Goal: Information Seeking & Learning: Find specific page/section

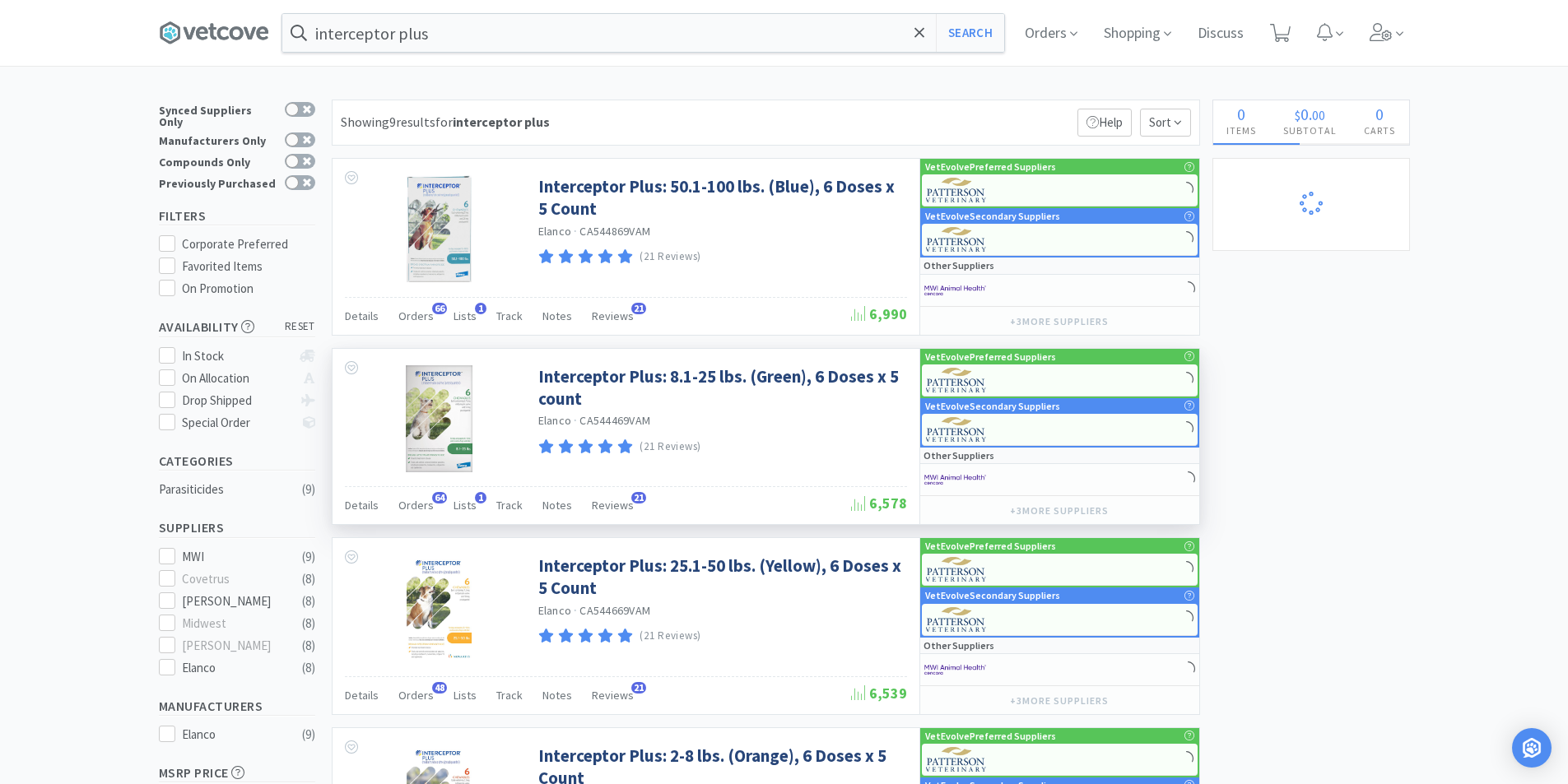
select select "5"
select select "1"
select select "6"
select select "1"
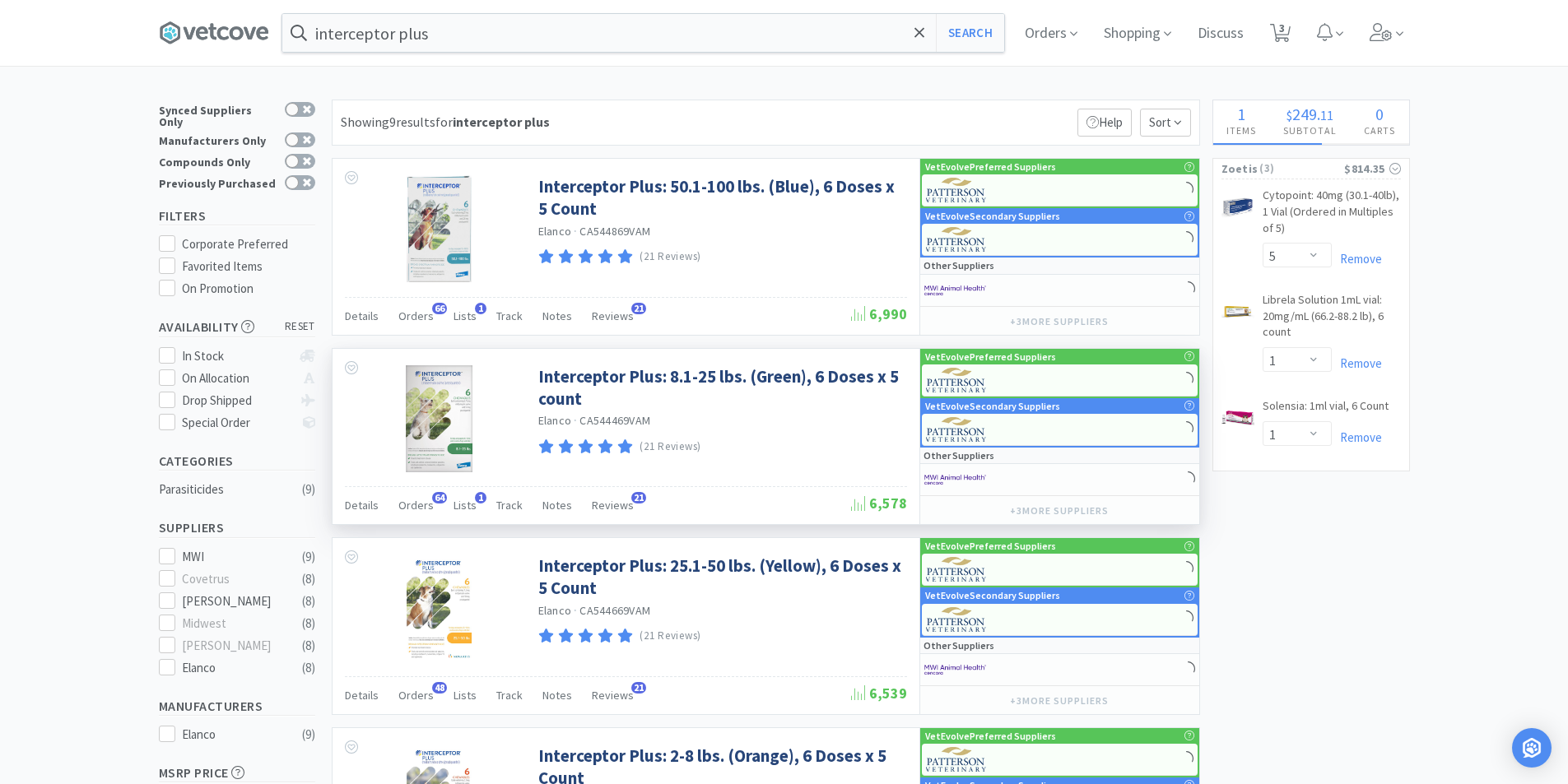
select select "1"
select select "4"
select select "3"
select select "2"
select select "1"
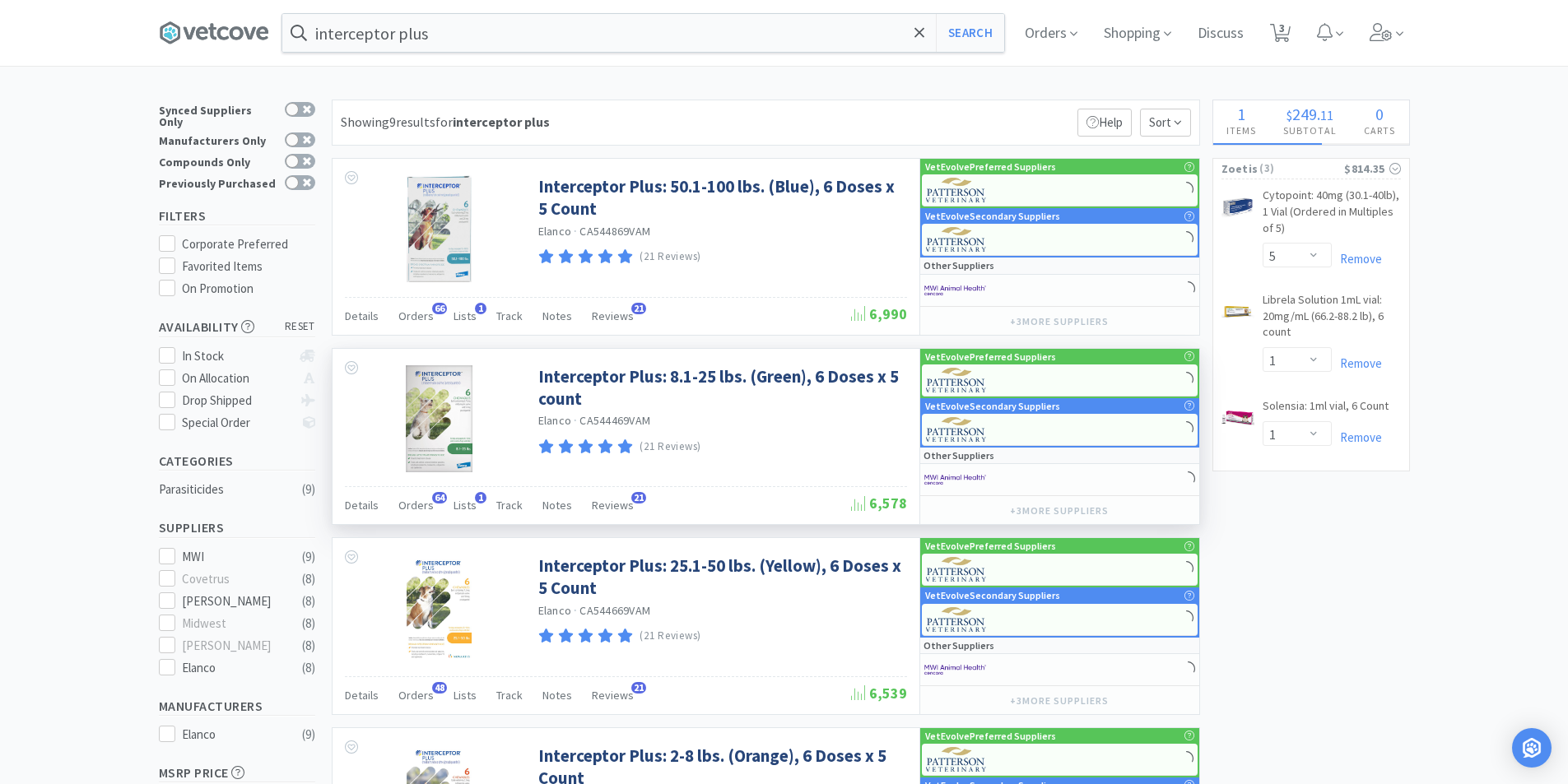
select select "2"
select select "1"
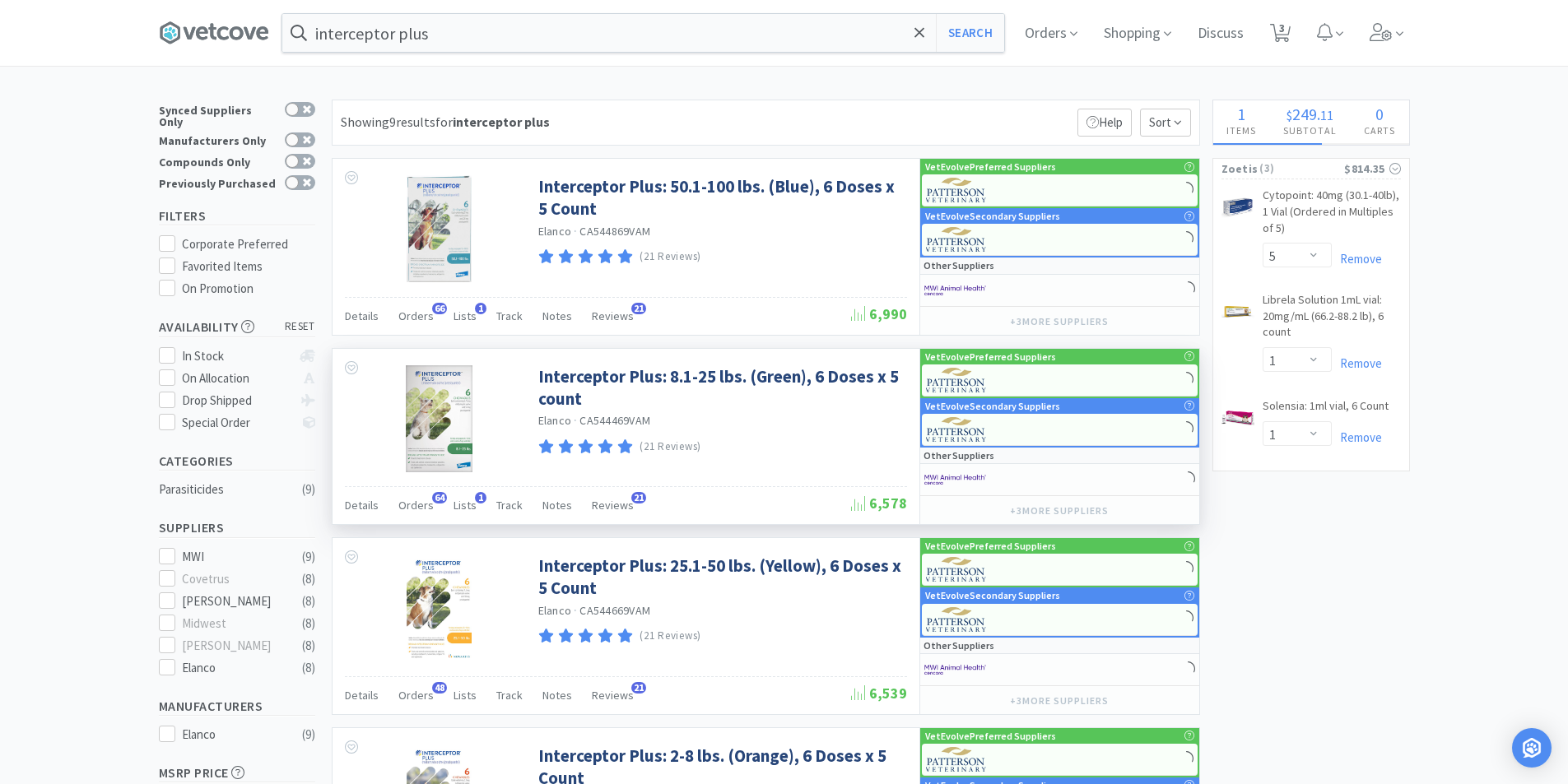
select select "3"
select select "1"
select select "2"
select select "3"
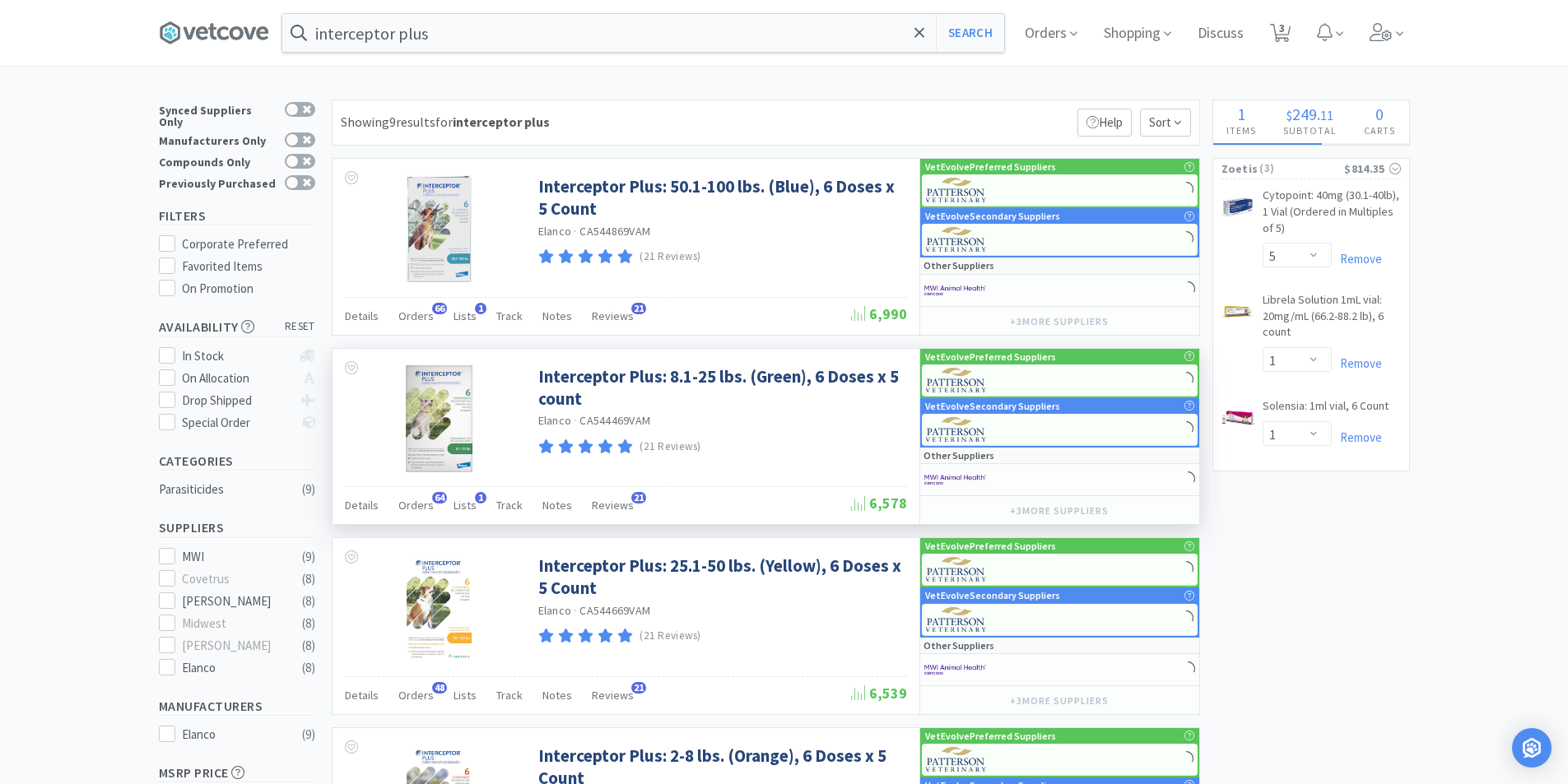
select select "2"
select select "3"
select select "4"
select select "2"
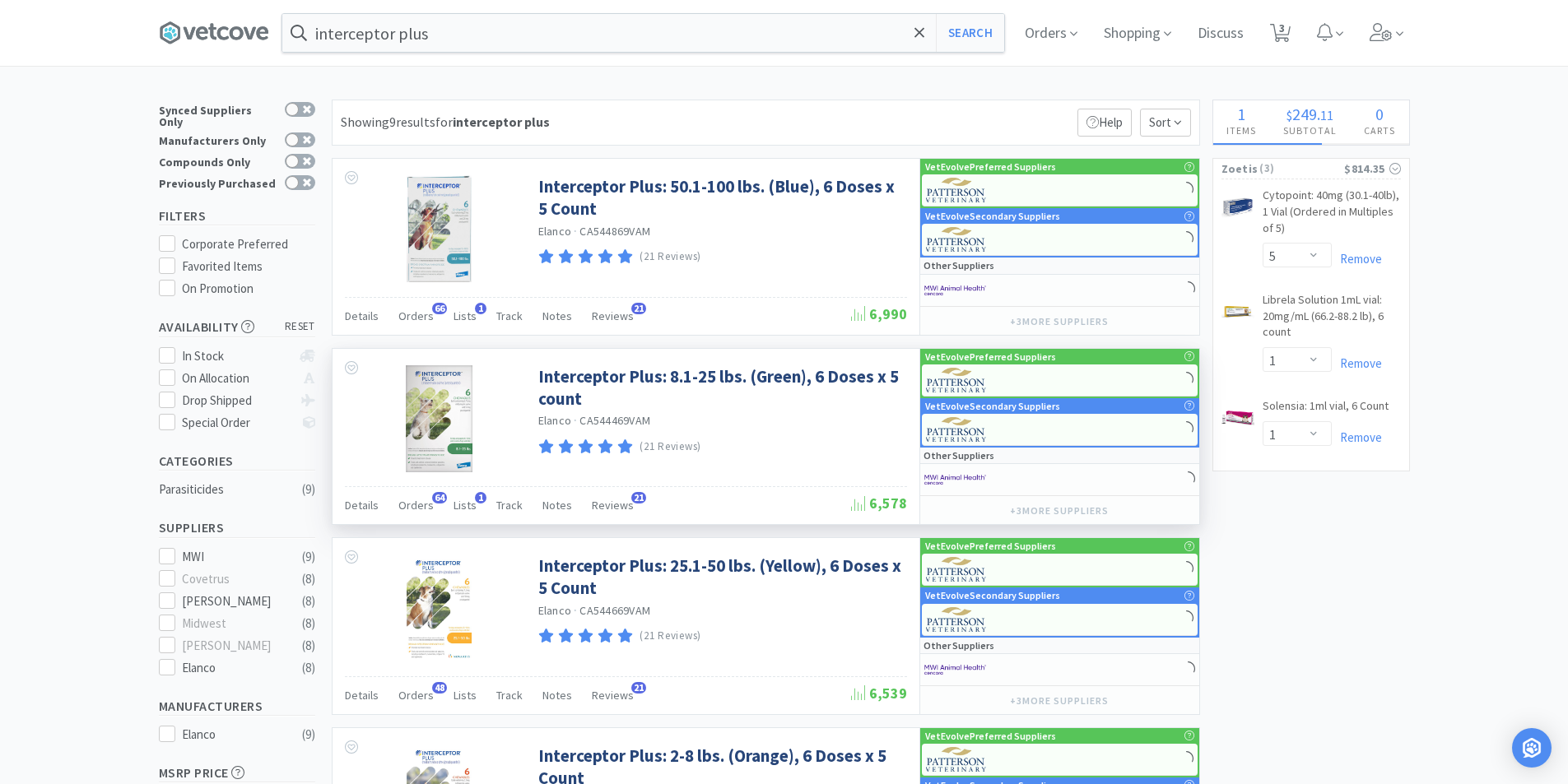
select select "1"
select select "2"
select select "4"
select select "1"
select select "4"
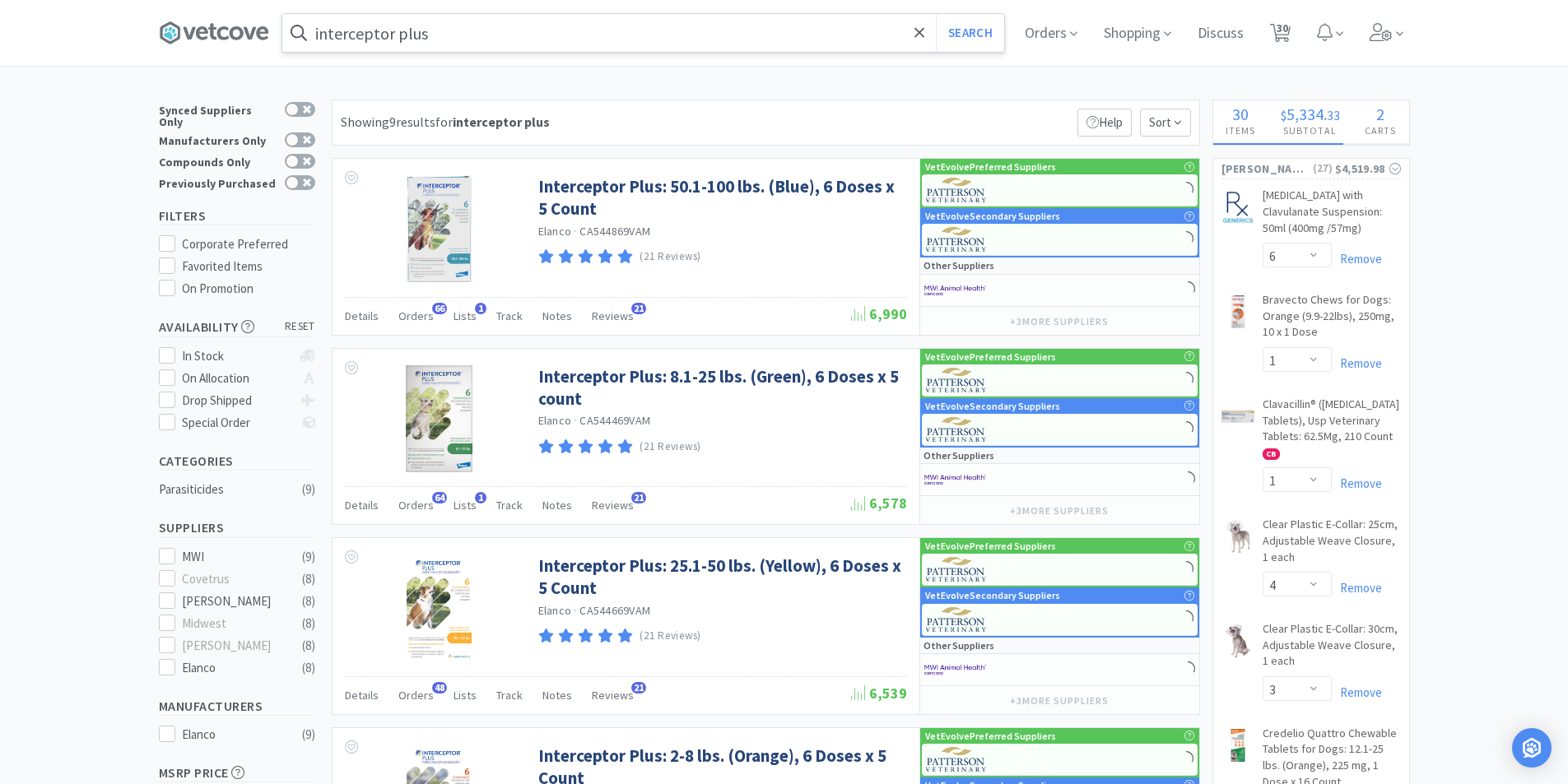
click at [420, 25] on input "interceptor plus" at bounding box center [642, 33] width 721 height 38
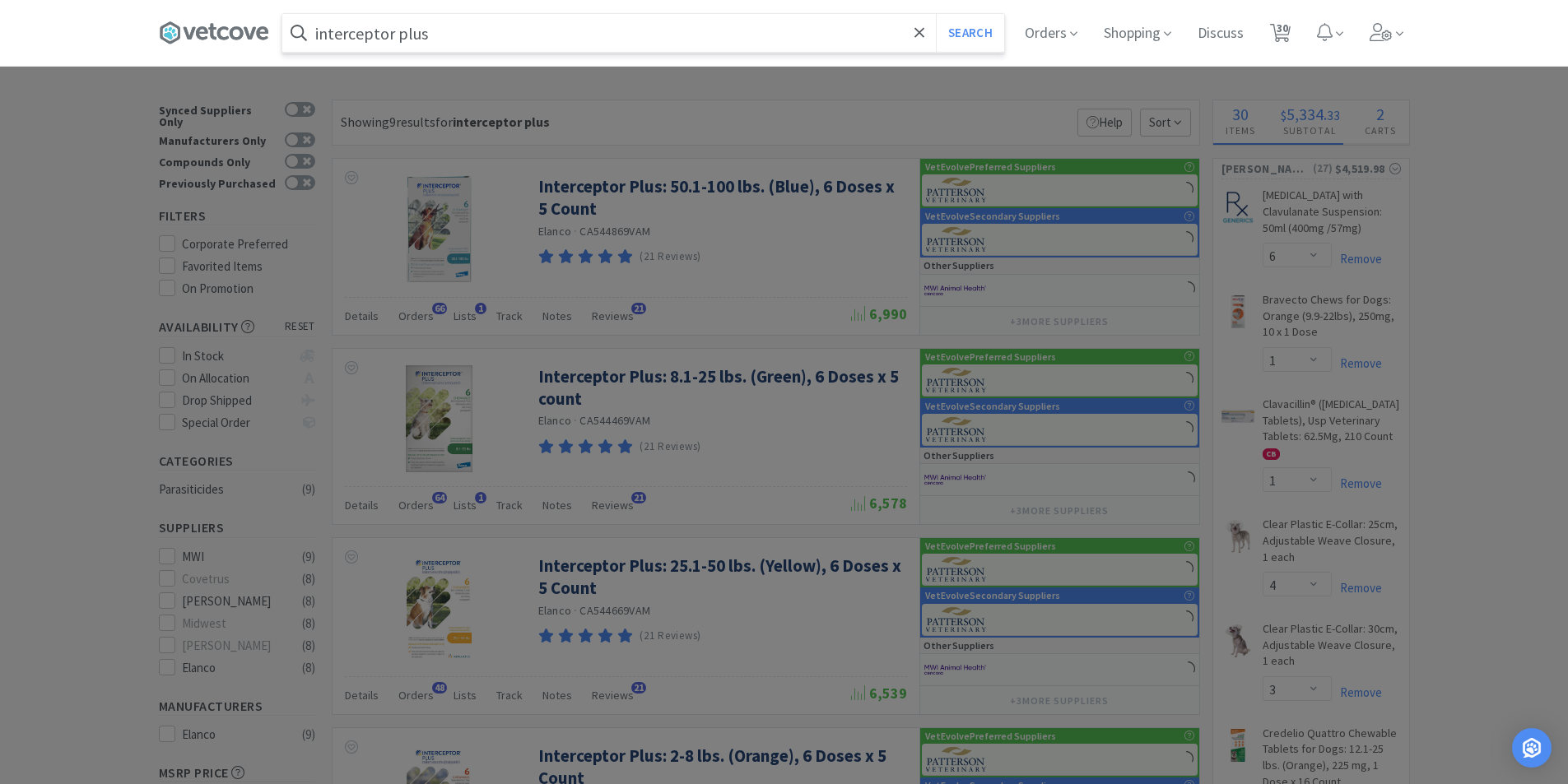
select select "5"
select select "4"
select select "2"
select select "1"
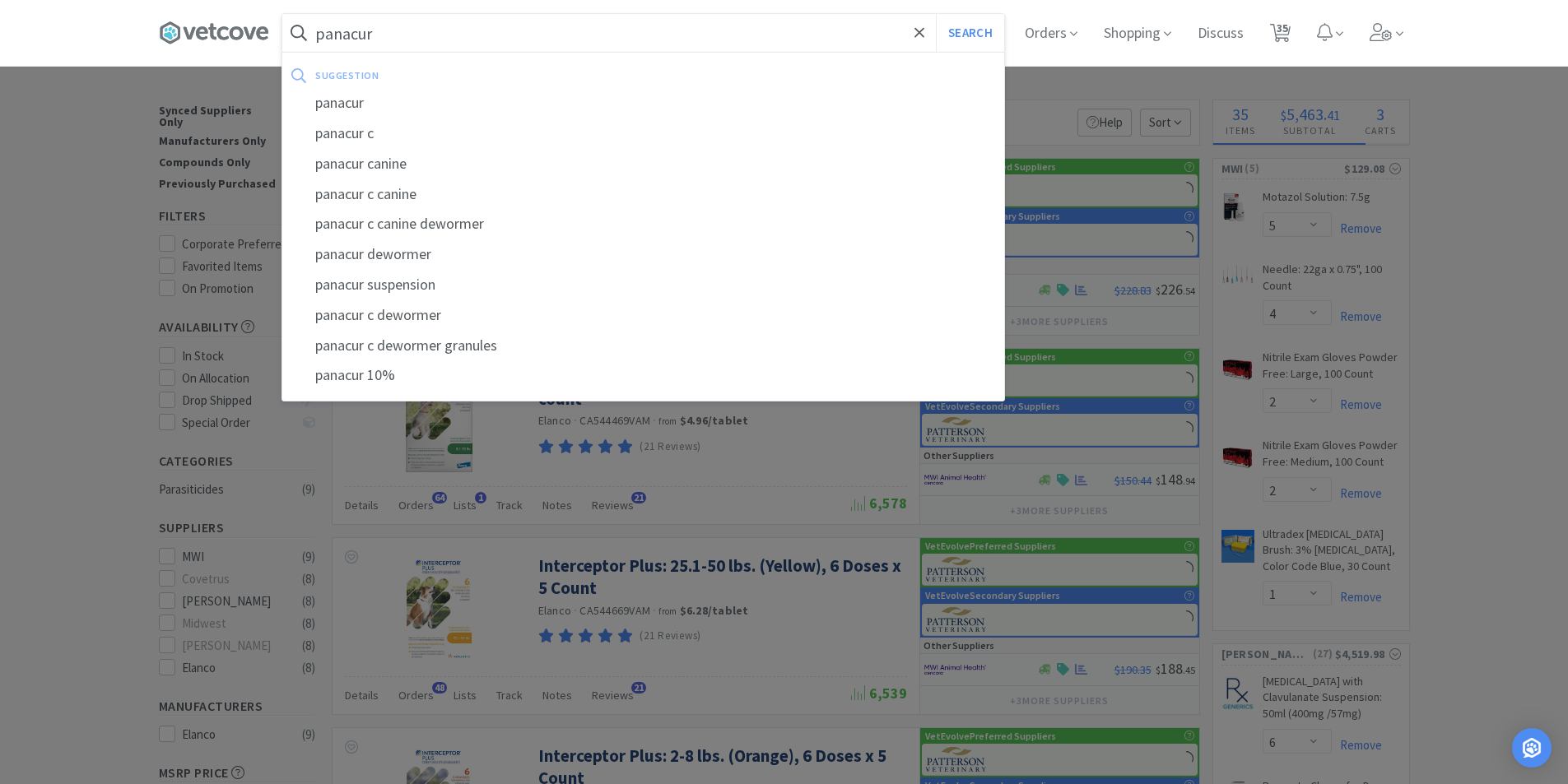
type input "panacur"
click at [936, 14] on button "Search" at bounding box center [970, 33] width 69 height 38
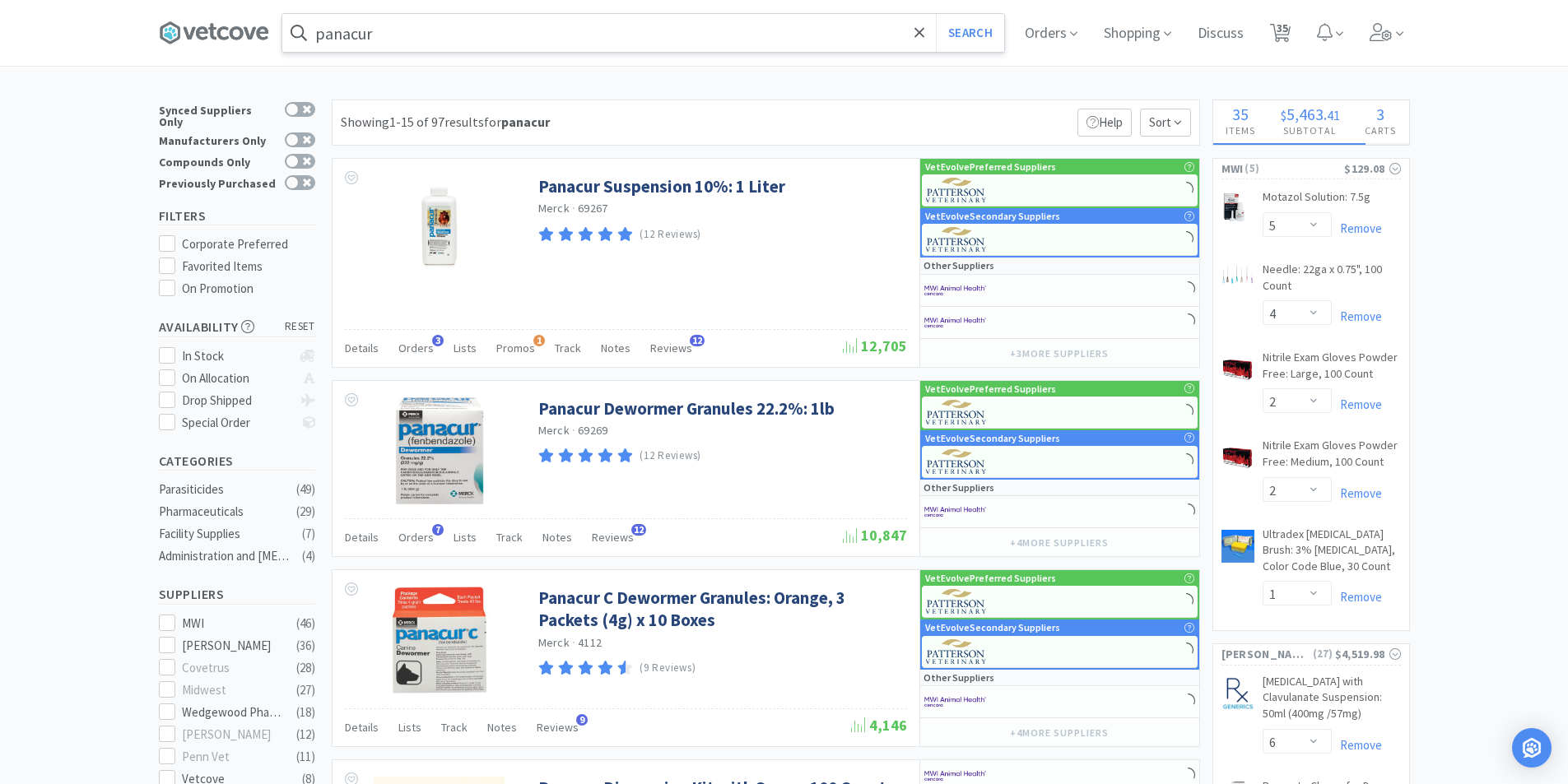
select select "2"
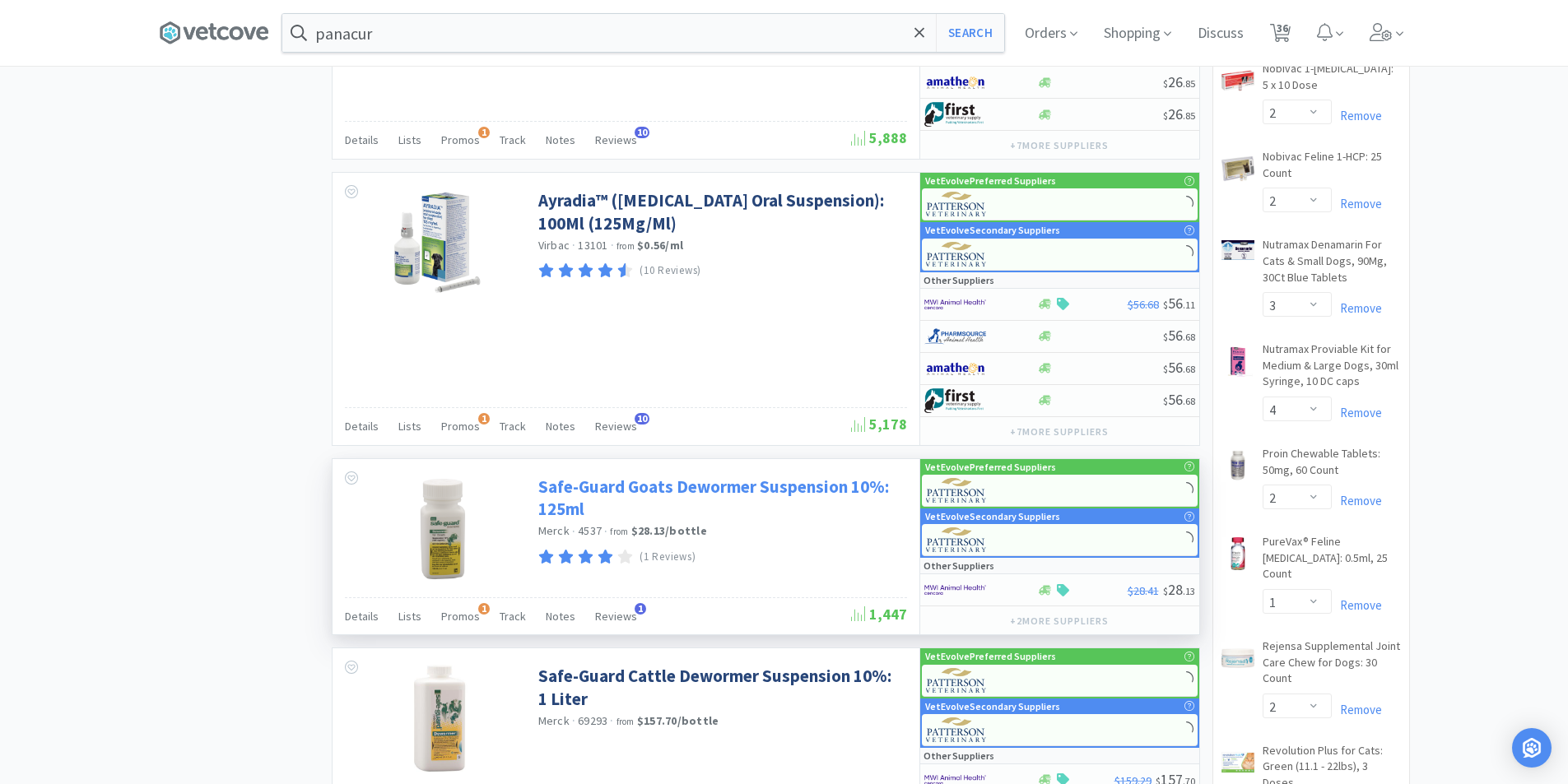
select select "1"
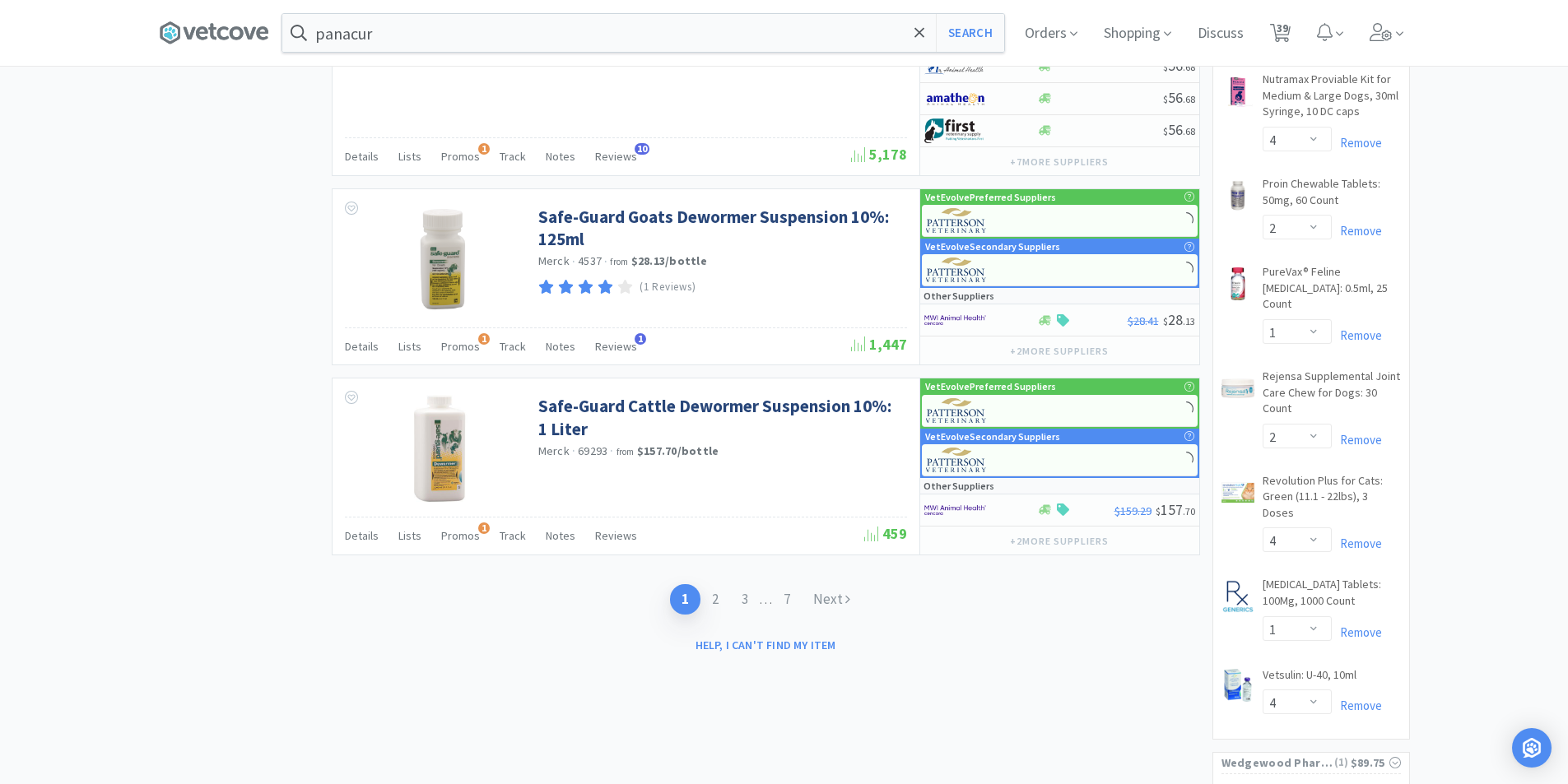
scroll to position [2632, 0]
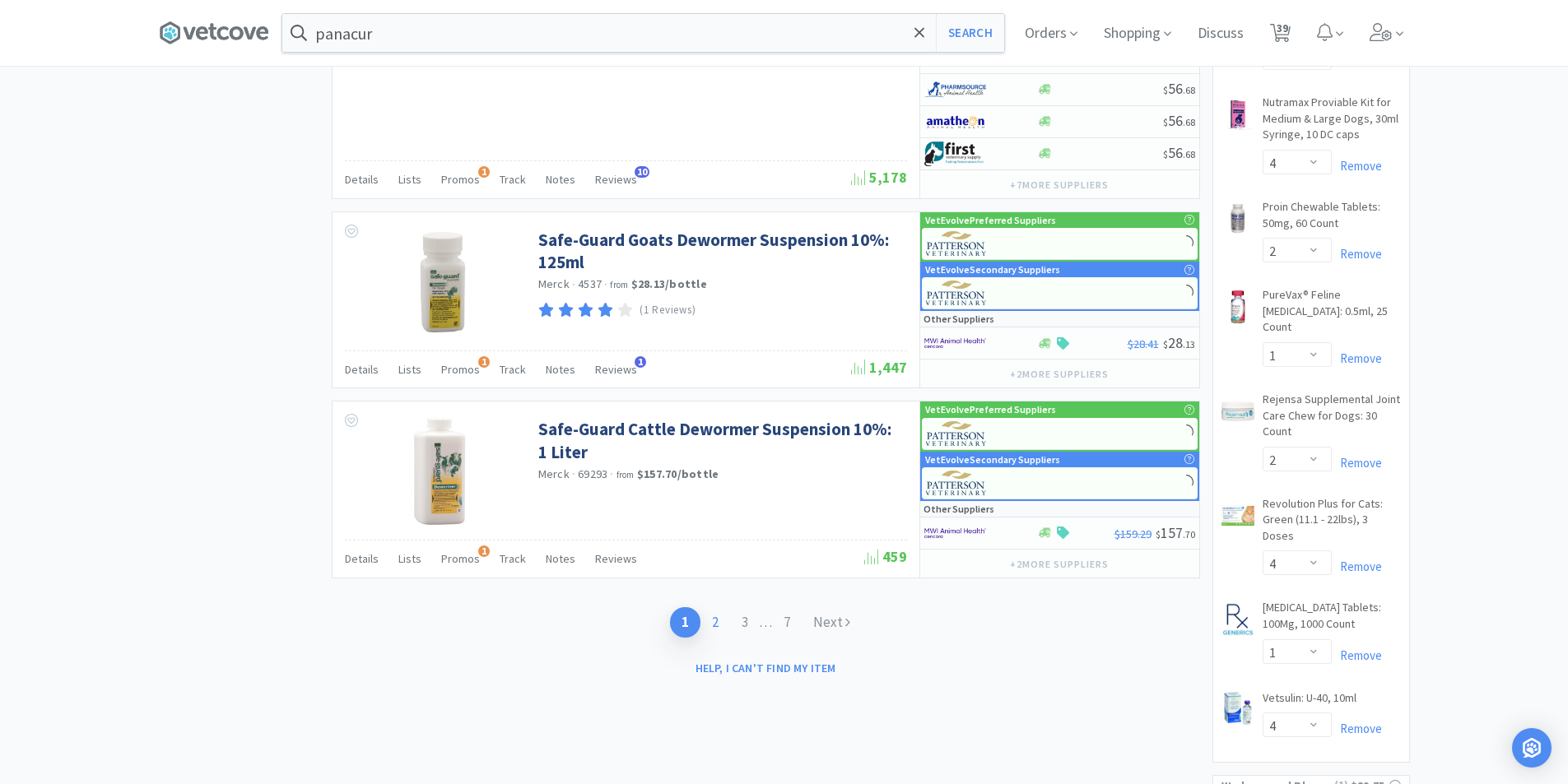
click at [711, 622] on link "2" at bounding box center [715, 622] width 29 height 30
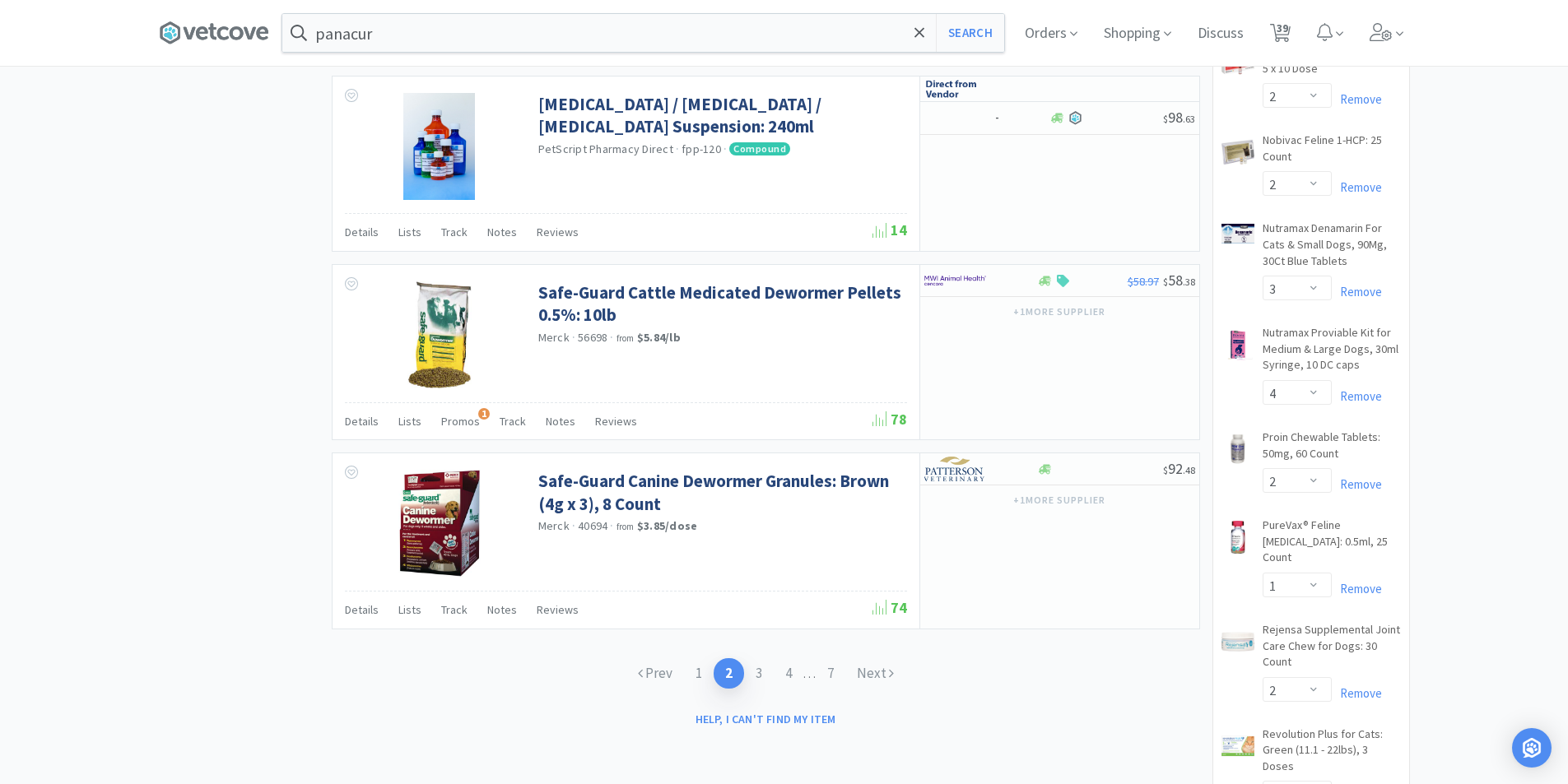
scroll to position [2797, 0]
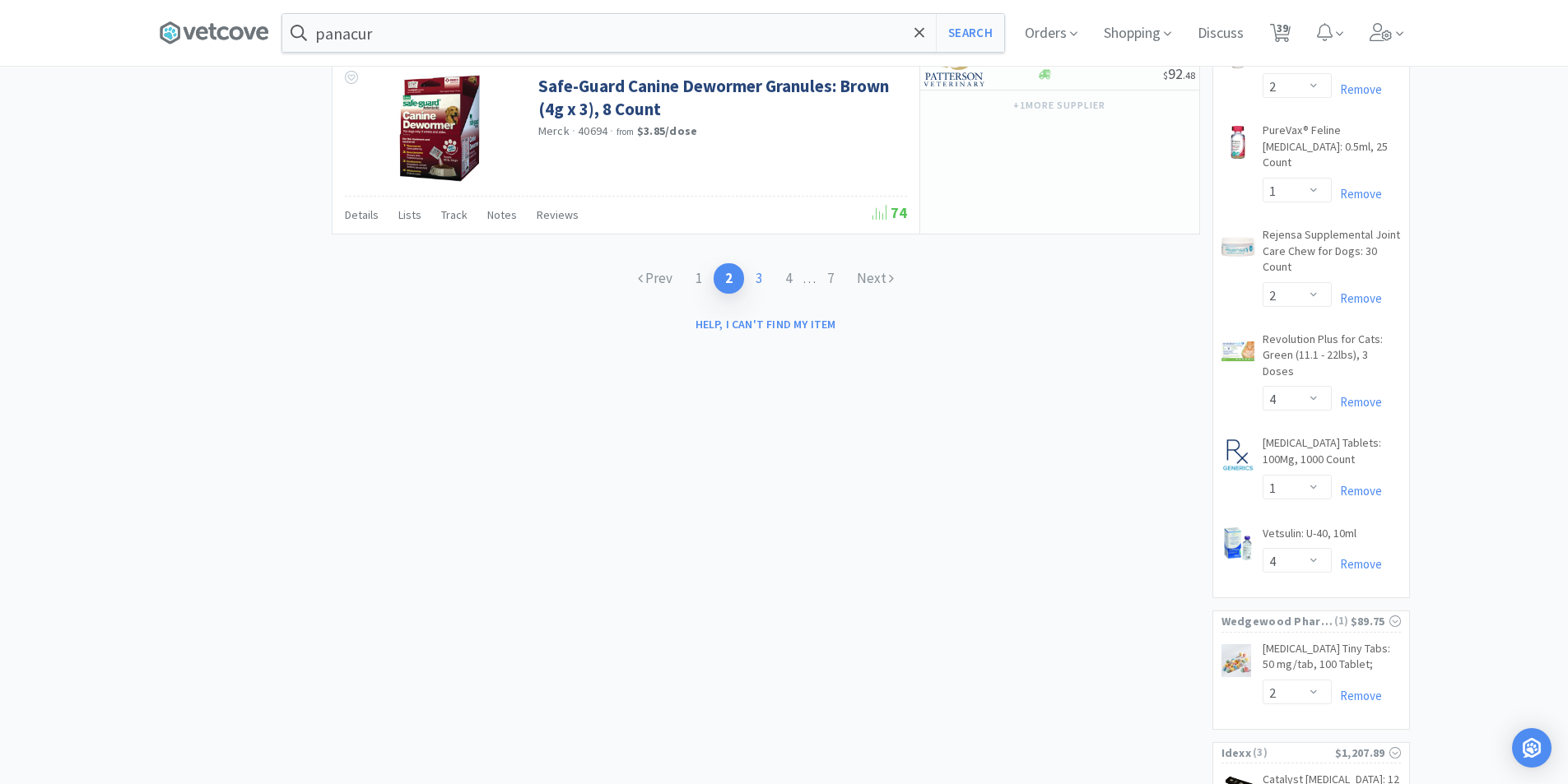
click at [761, 265] on link "3" at bounding box center [758, 278] width 29 height 30
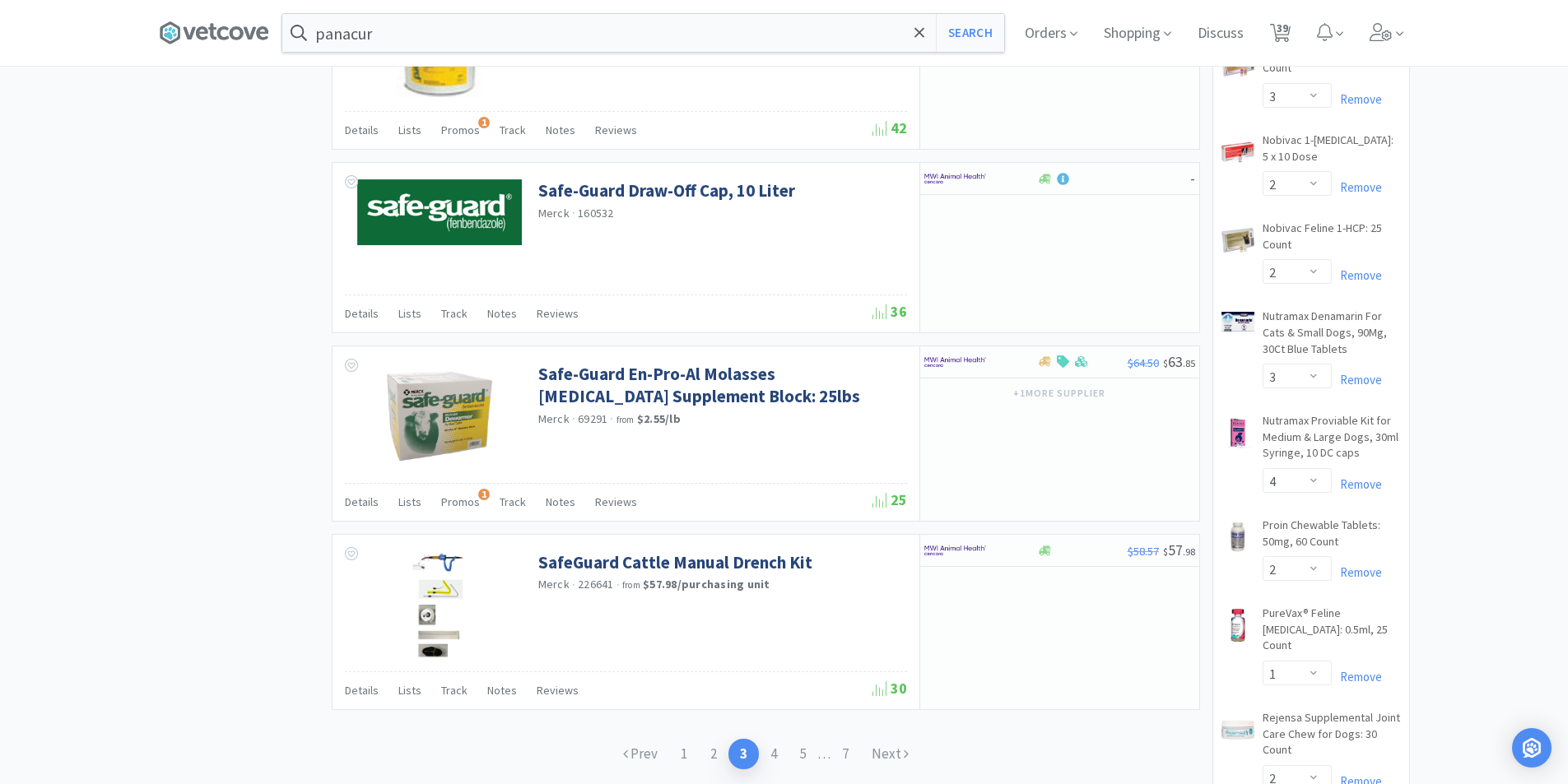
scroll to position [2468, 0]
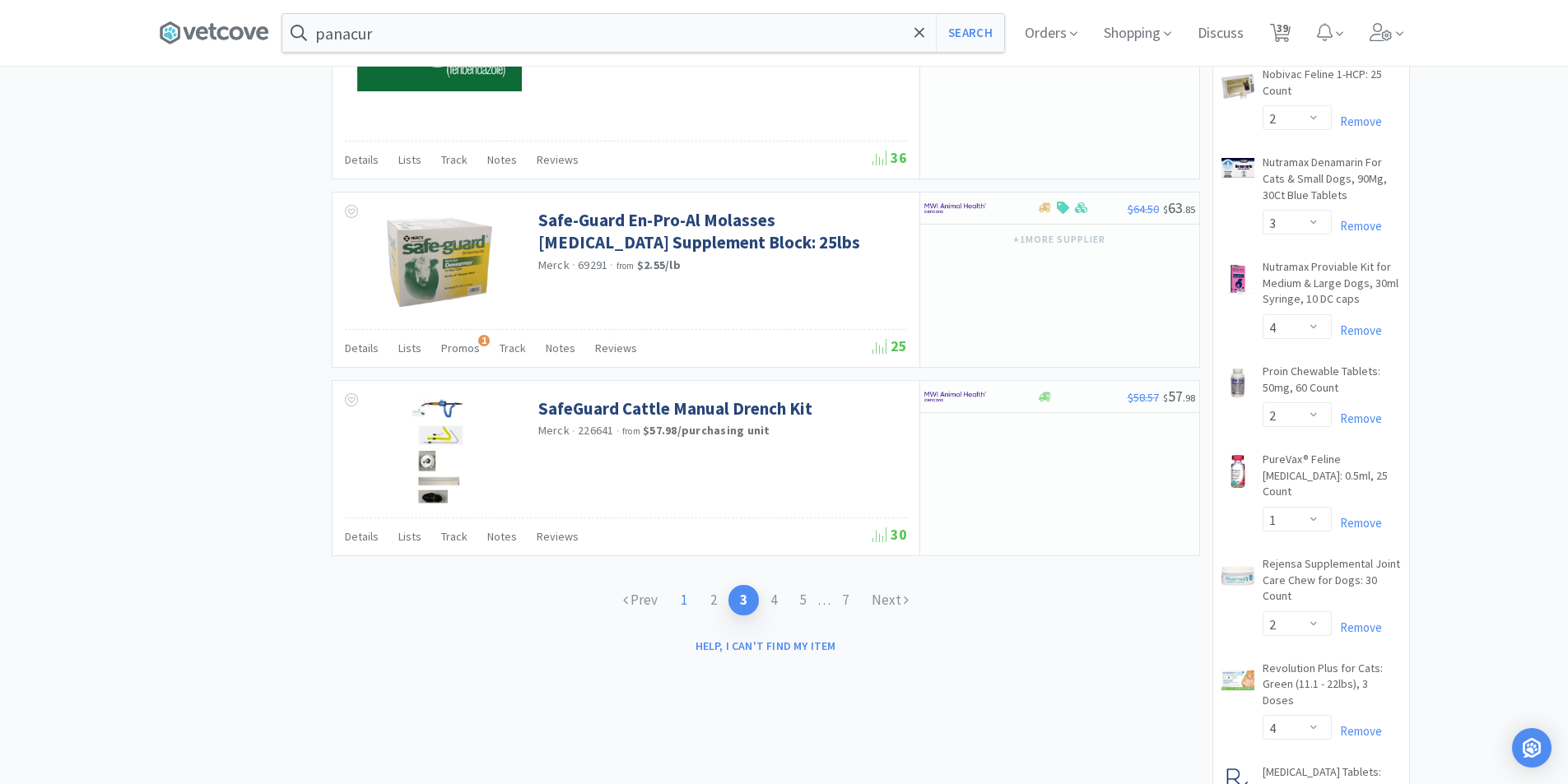
click at [674, 585] on link "1" at bounding box center [683, 600] width 29 height 30
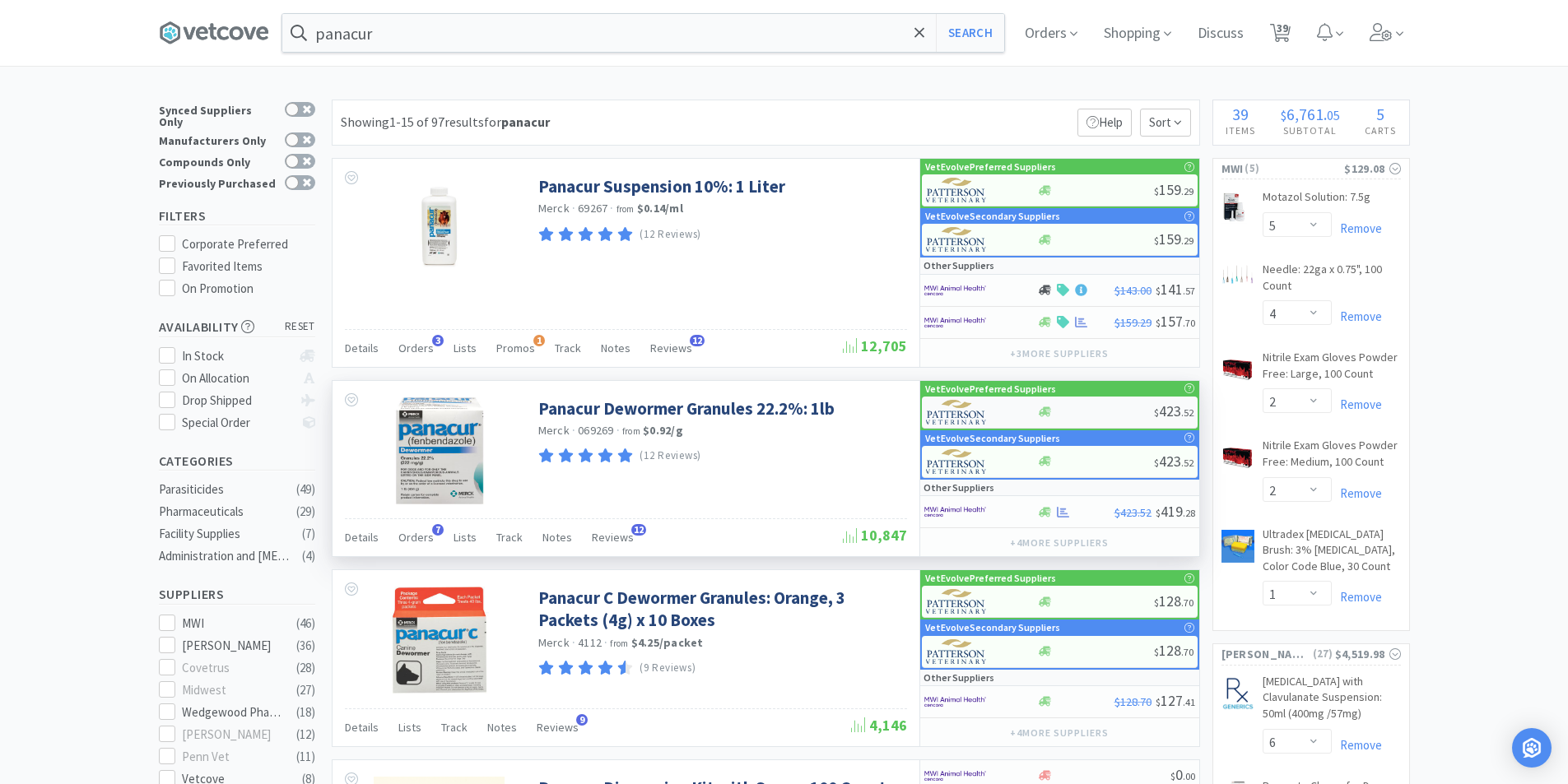
click at [989, 410] on div at bounding box center [971, 412] width 90 height 28
select select "1"
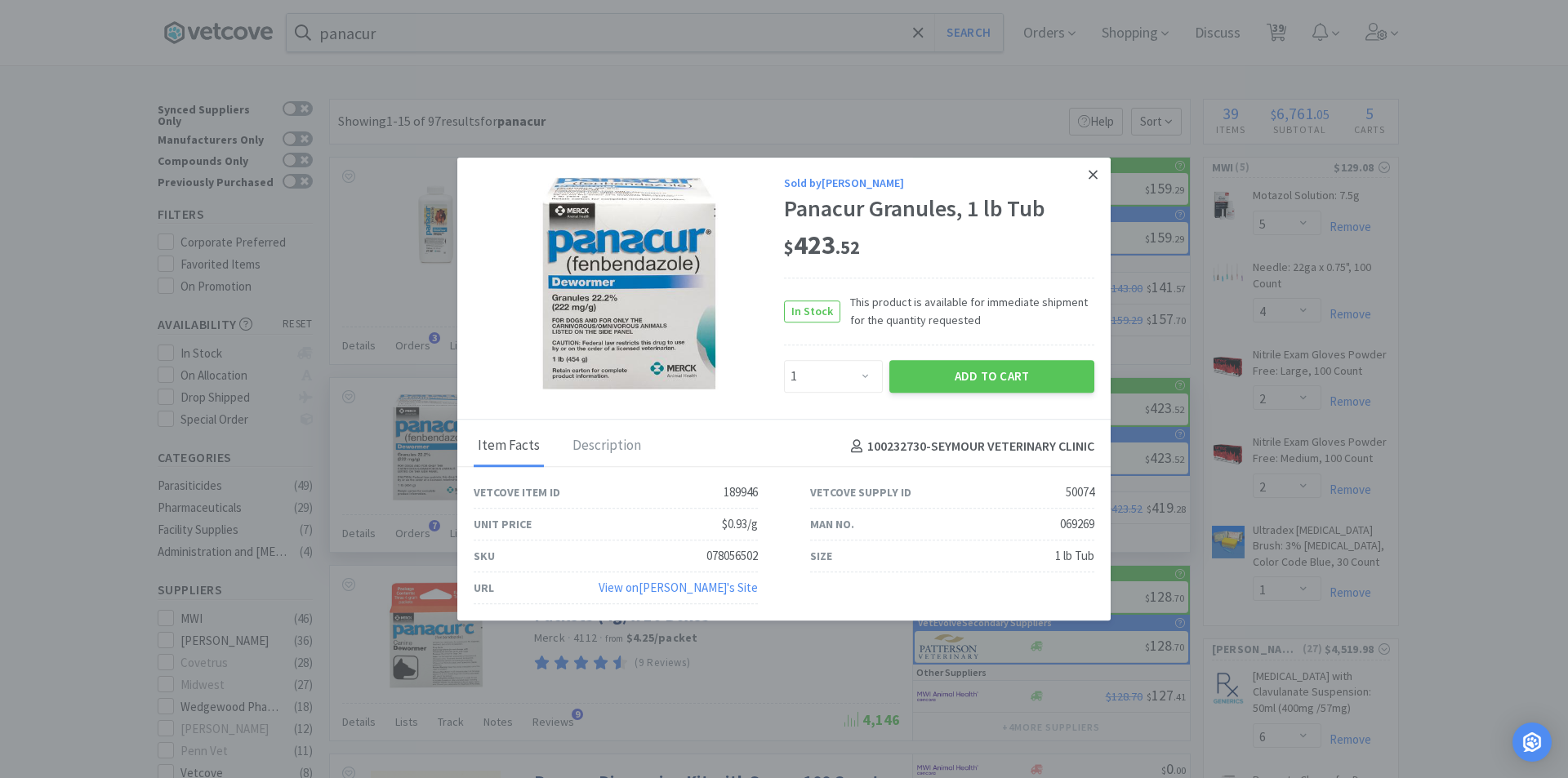
click at [1089, 167] on icon at bounding box center [1093, 174] width 9 height 15
